Goal: Information Seeking & Learning: Understand process/instructions

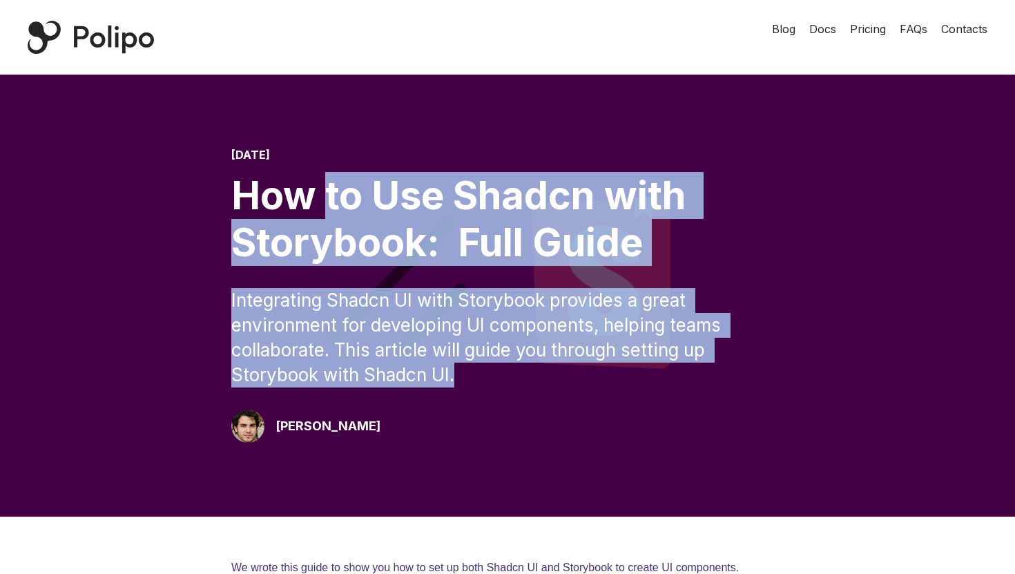
drag, startPoint x: 756, startPoint y: 371, endPoint x: 331, endPoint y: 191, distance: 461.9
click at [331, 192] on div "[DATE] How to Use Shadcn with Storybook: Full Guide Integrating Shadcn UI with …" at bounding box center [507, 295] width 552 height 294
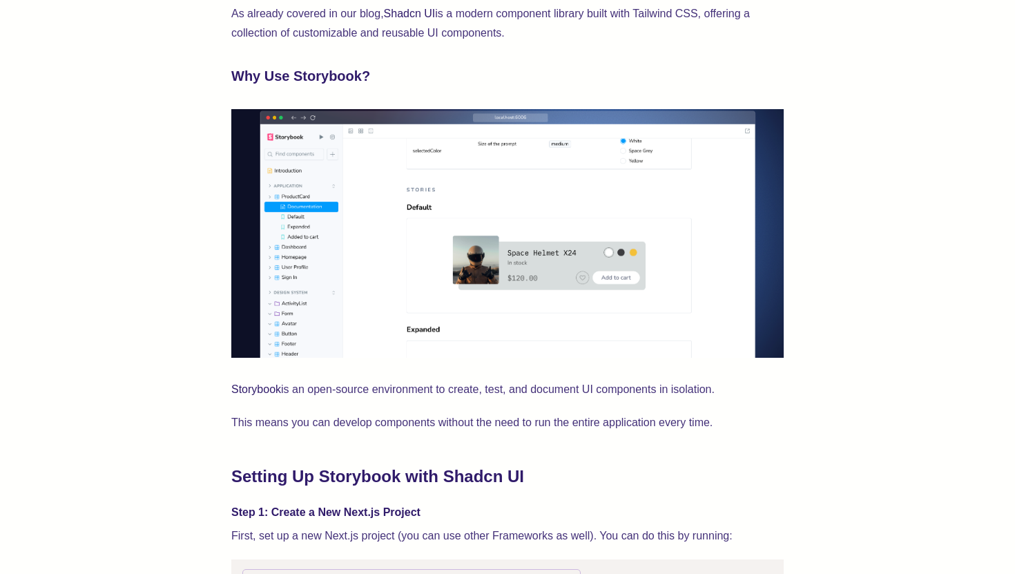
scroll to position [1011, 0]
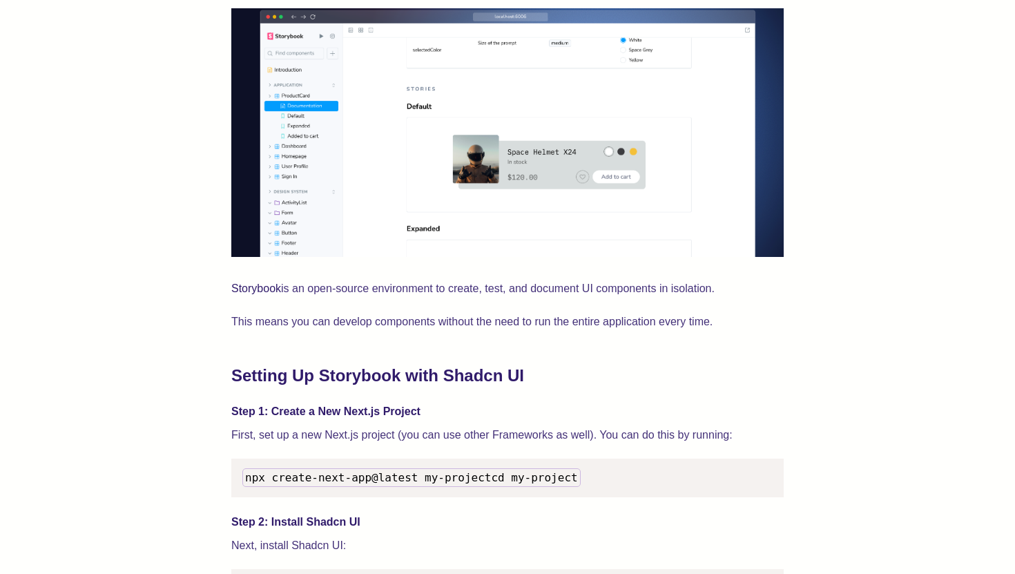
click at [434, 322] on p "This means you can develop components without the need to run the entire applic…" at bounding box center [507, 321] width 552 height 19
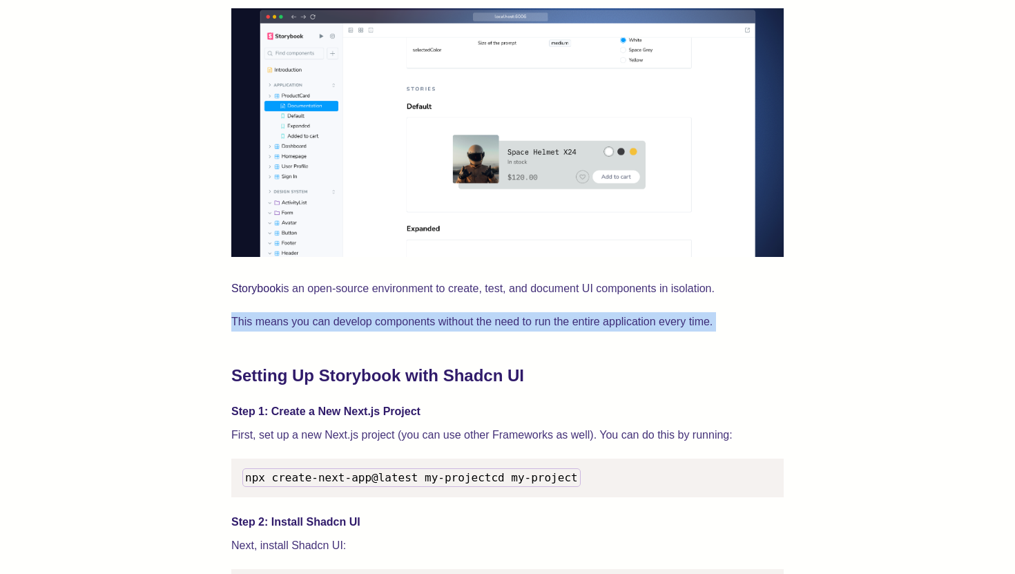
click at [434, 322] on p "This means you can develop components without the need to run the entire applic…" at bounding box center [507, 321] width 552 height 19
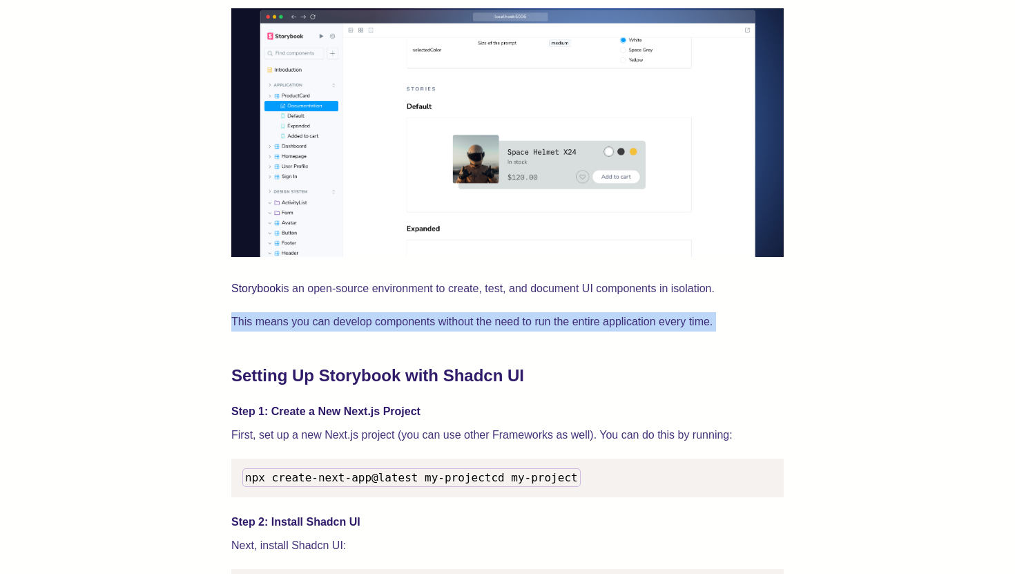
click at [416, 436] on p "First, set up a new Next.js project (you can use other Frameworks as well). You…" at bounding box center [507, 434] width 552 height 19
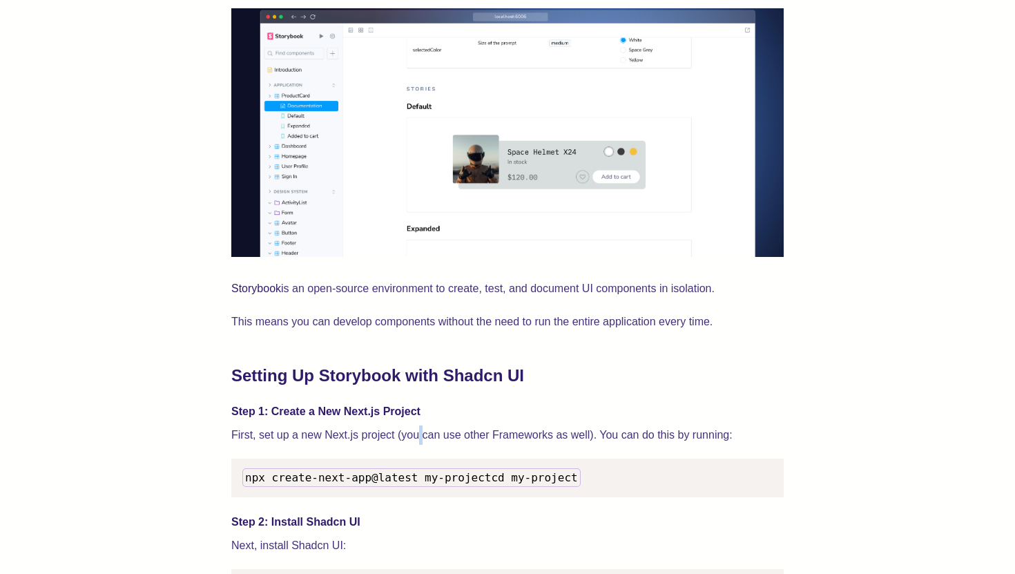
click at [416, 436] on p "First, set up a new Next.js project (you can use other Frameworks as well). You…" at bounding box center [507, 434] width 552 height 19
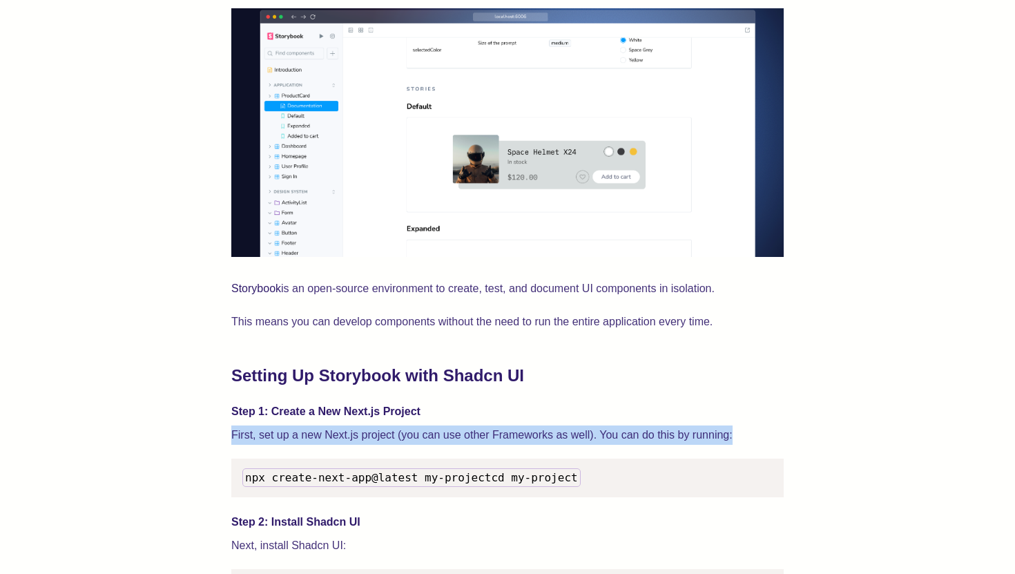
click at [416, 436] on p "First, set up a new Next.js project (you can use other Frameworks as well). You…" at bounding box center [507, 434] width 552 height 19
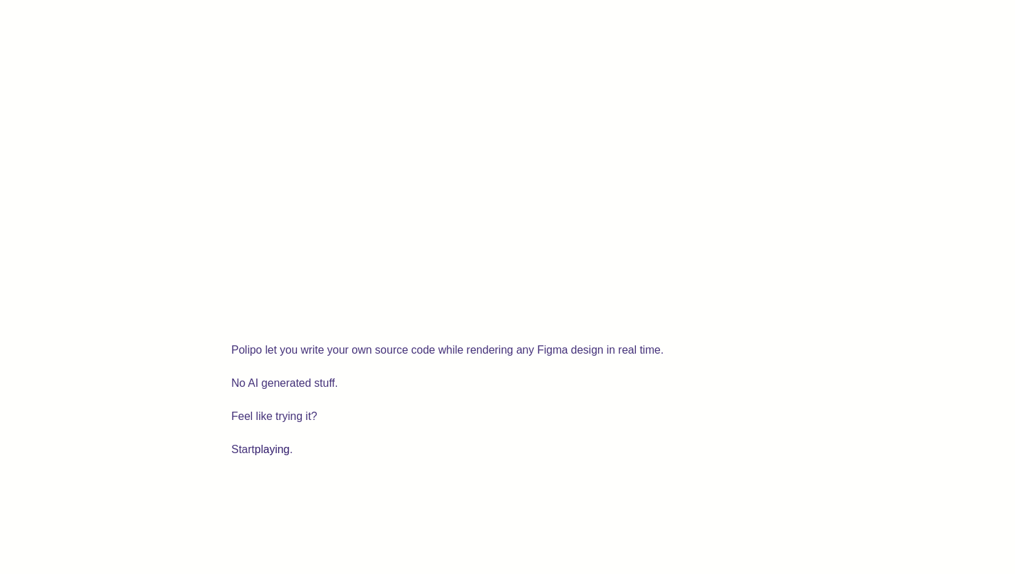
scroll to position [3420, 0]
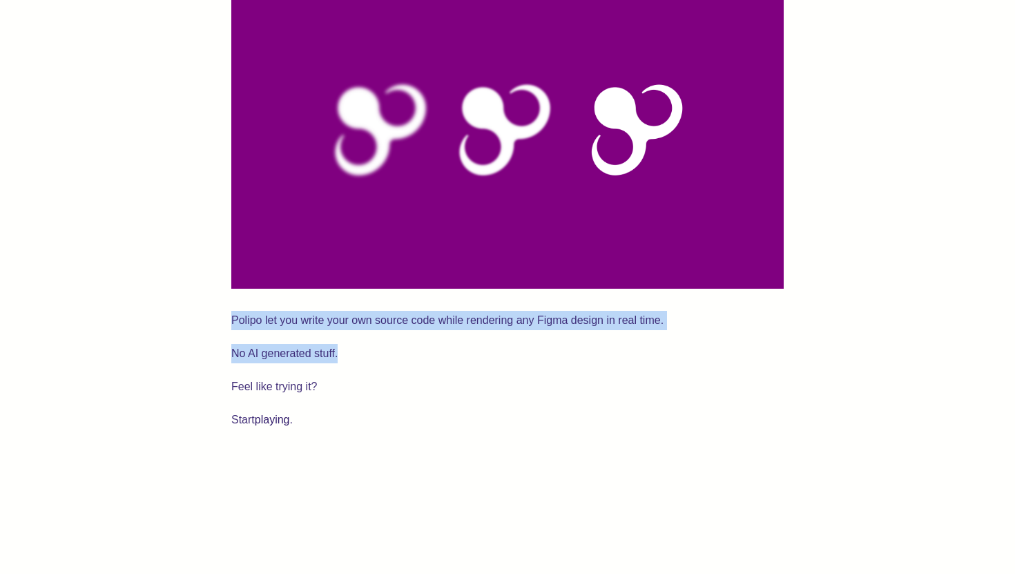
drag, startPoint x: 224, startPoint y: 360, endPoint x: 498, endPoint y: 386, distance: 275.3
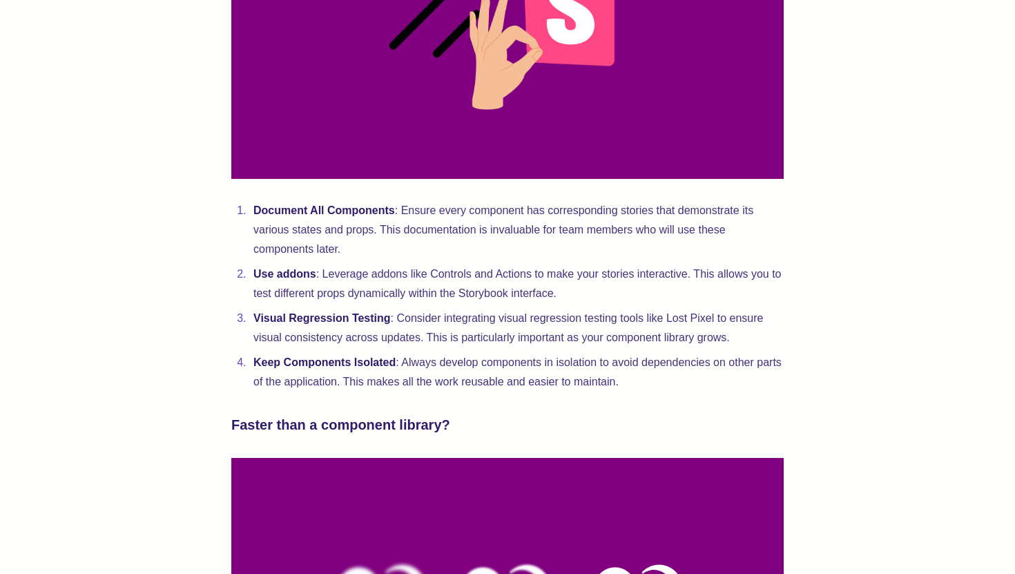
scroll to position [2932, 0]
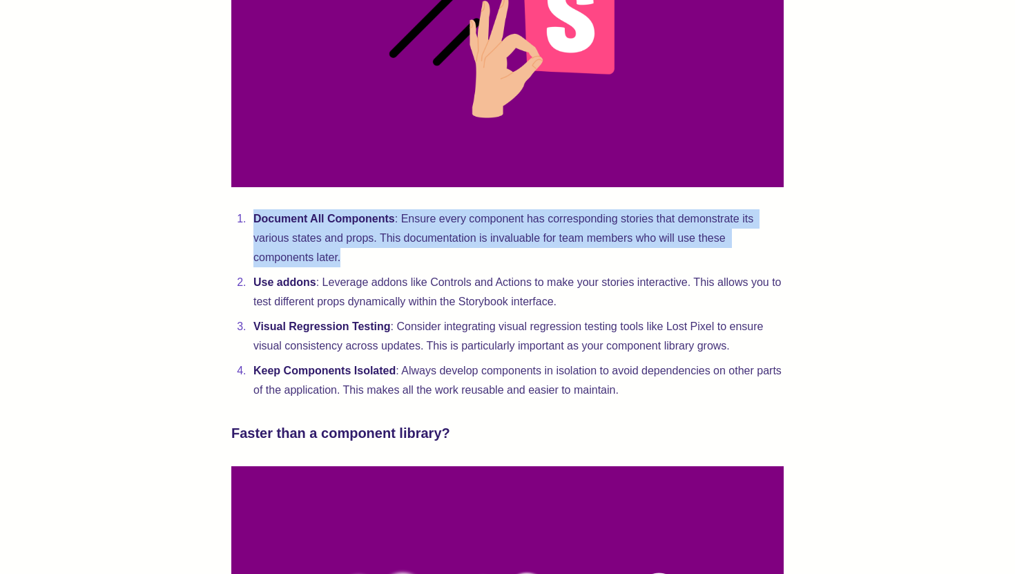
drag, startPoint x: 286, startPoint y: 252, endPoint x: 663, endPoint y: 286, distance: 378.5
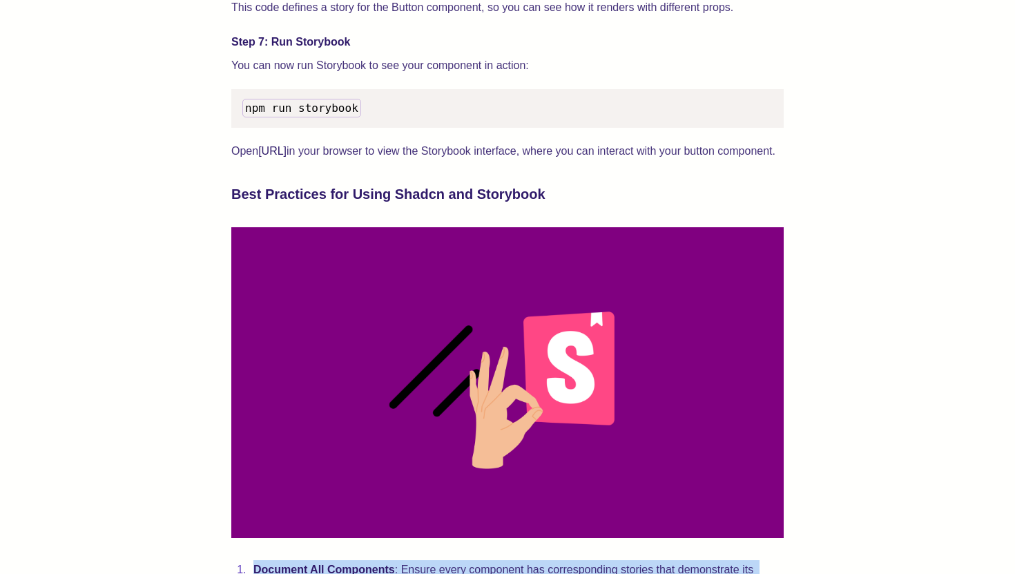
scroll to position [2550, 0]
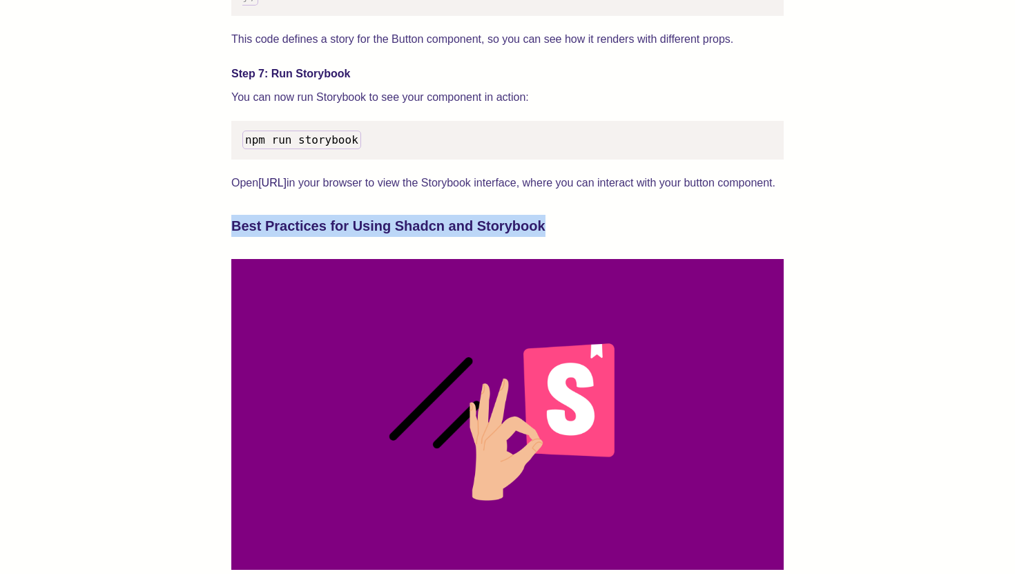
drag, startPoint x: 673, startPoint y: 259, endPoint x: 233, endPoint y: 236, distance: 441.1
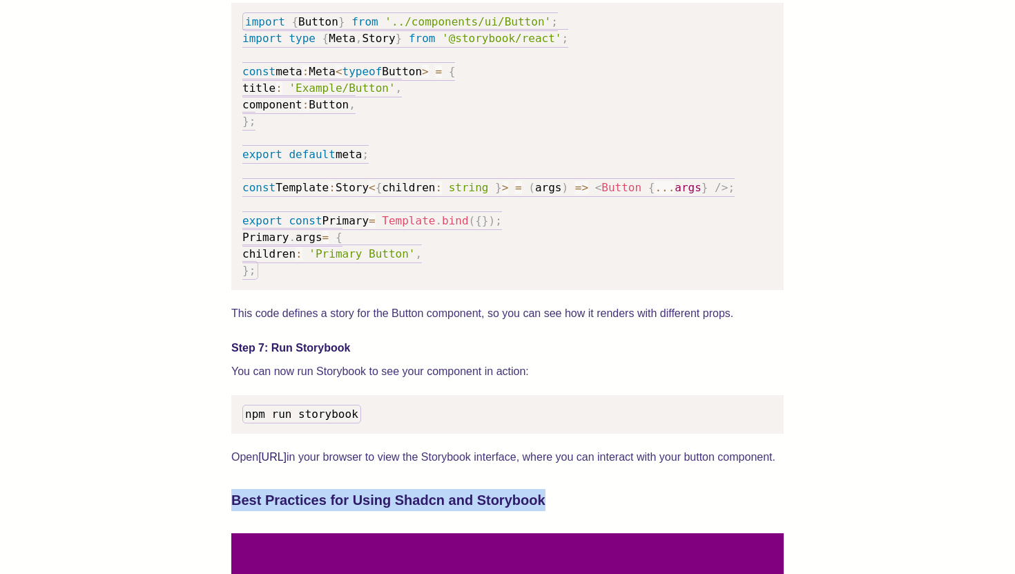
scroll to position [2169, 0]
